Goal: Information Seeking & Learning: Learn about a topic

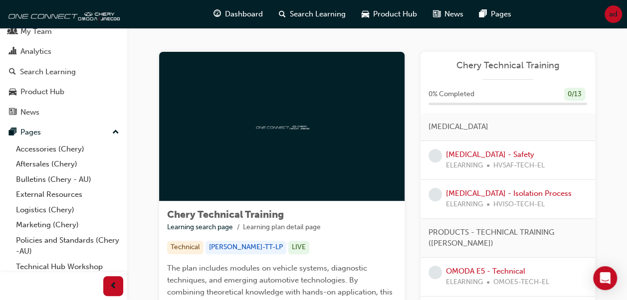
scroll to position [61, 0]
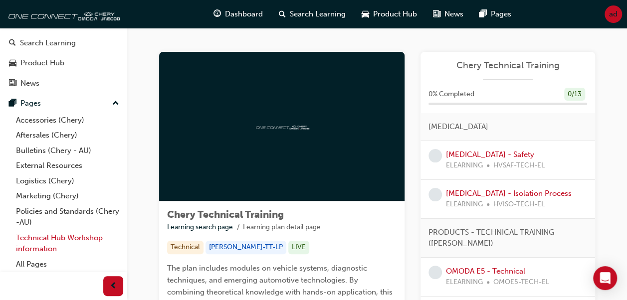
click at [31, 242] on link "Technical Hub Workshop information" at bounding box center [67, 243] width 111 height 26
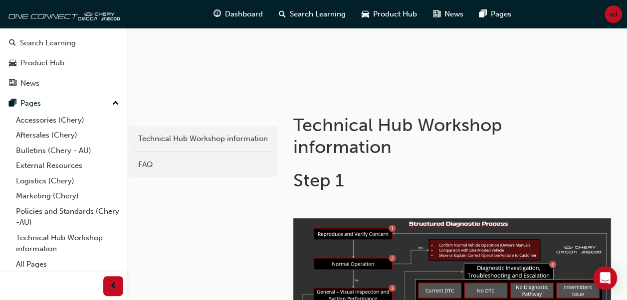
scroll to position [123, 0]
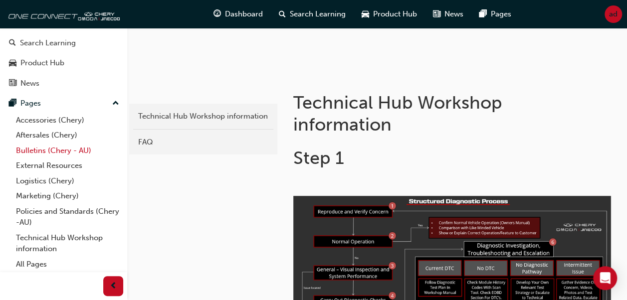
click at [41, 153] on link "Bulletins (Chery - AU)" at bounding box center [67, 150] width 111 height 15
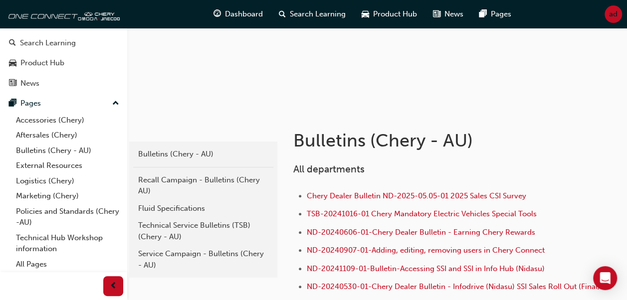
scroll to position [132, 0]
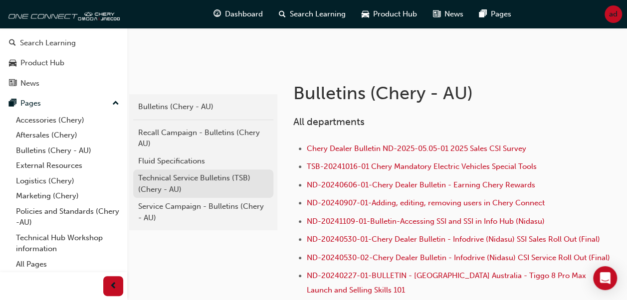
click at [221, 179] on div "Technical Service Bulletins (TSB) (Chery - AU)" at bounding box center [203, 184] width 130 height 22
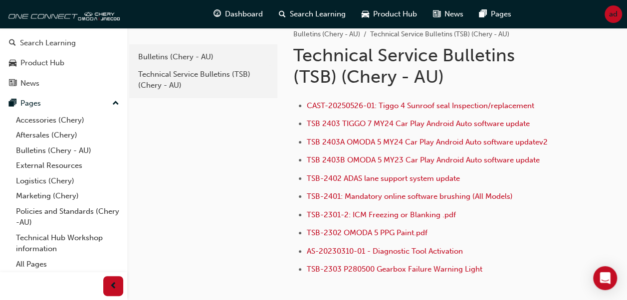
scroll to position [16, 0]
click at [342, 176] on span "TSB-2402 ADAS lane support system update" at bounding box center [383, 178] width 153 height 9
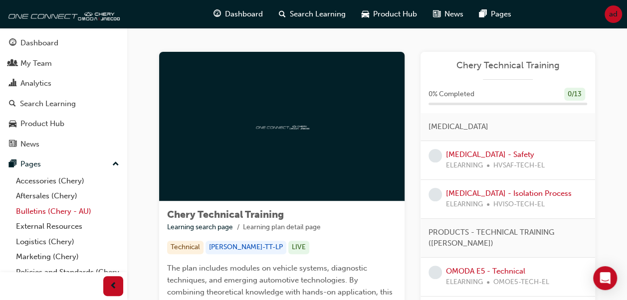
click at [46, 206] on link "Bulletins (Chery - AU)" at bounding box center [67, 211] width 111 height 15
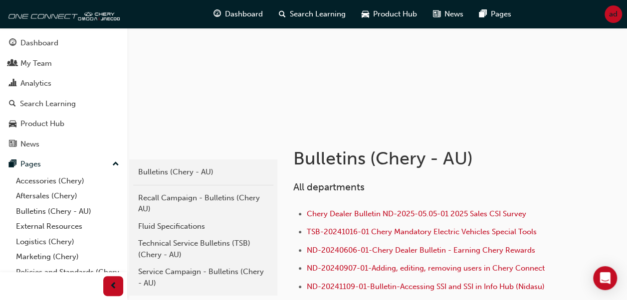
scroll to position [69, 0]
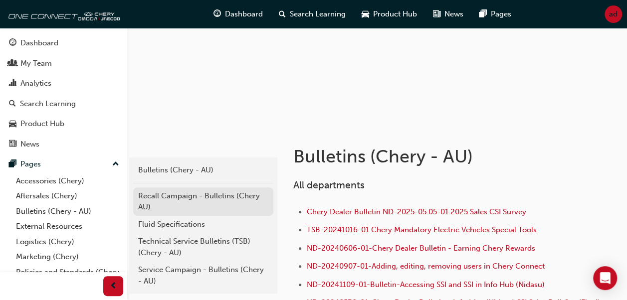
click at [191, 197] on div "Recall Campaign - Bulletins (Chery AU)" at bounding box center [203, 202] width 130 height 22
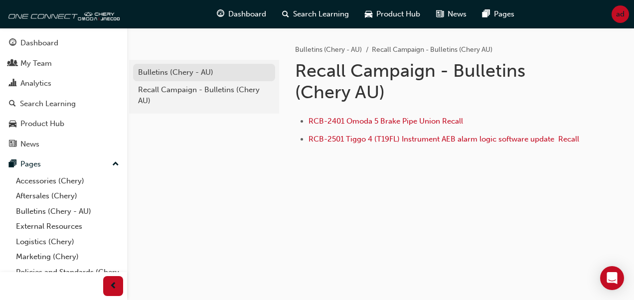
click at [171, 74] on div "Bulletins (Chery - AU)" at bounding box center [204, 72] width 132 height 11
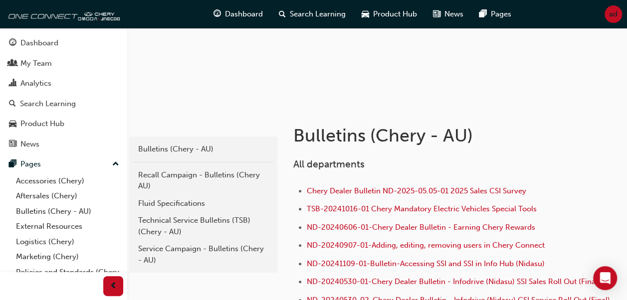
scroll to position [90, 0]
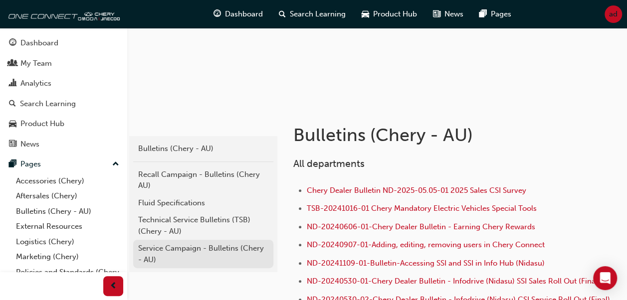
click at [171, 248] on div "Service Campaign - Bulletins (Chery - AU)" at bounding box center [203, 254] width 130 height 22
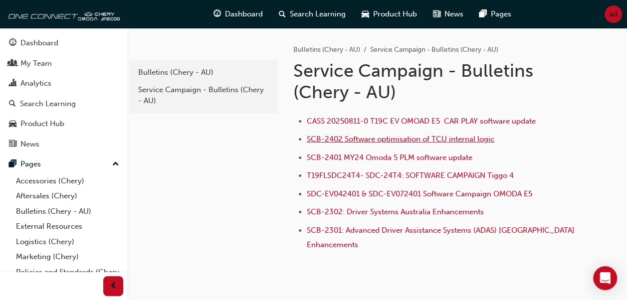
click at [341, 135] on span "SCB-2402 Software optimisation of TCU internal logic" at bounding box center [401, 139] width 188 height 9
